Goal: Task Accomplishment & Management: Complete application form

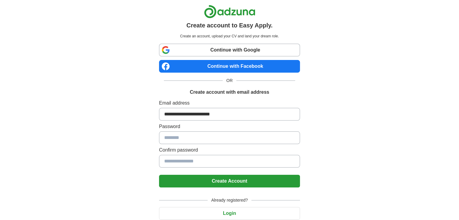
scroll to position [21, 0]
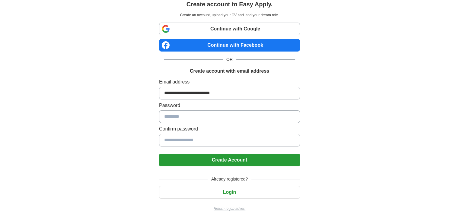
click at [230, 161] on button "Create Account" at bounding box center [229, 160] width 141 height 13
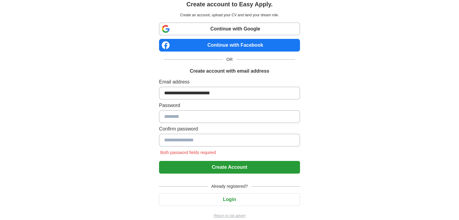
scroll to position [0, 0]
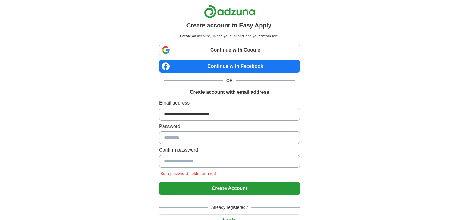
click at [189, 142] on input at bounding box center [229, 137] width 141 height 13
click at [204, 140] on input at bounding box center [229, 137] width 141 height 13
click at [166, 136] on input at bounding box center [229, 137] width 141 height 13
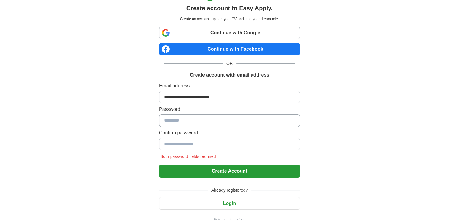
scroll to position [17, 0]
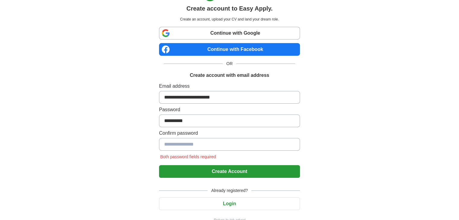
type input "**********"
click at [206, 146] on input at bounding box center [229, 144] width 141 height 13
type input "**********"
click at [230, 171] on button "Create Account" at bounding box center [229, 171] width 141 height 13
